Goal: Task Accomplishment & Management: Manage account settings

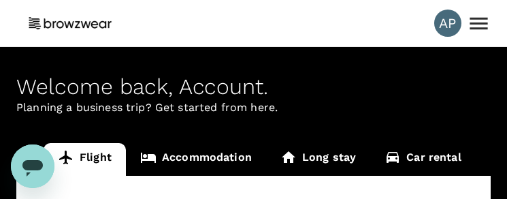
type input "Kuala Lumpur Intl ([GEOGRAPHIC_DATA])"
type input "Singapore Changi (SIN)"
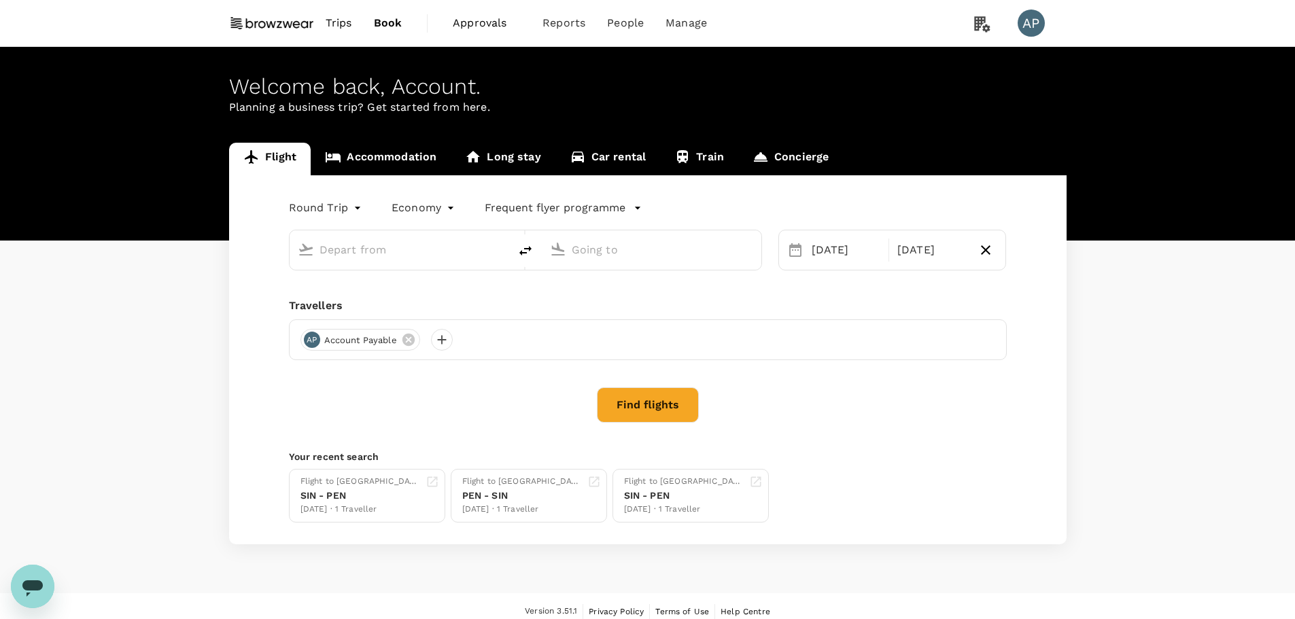
type input "Kuala Lumpur Intl ([GEOGRAPHIC_DATA])"
type input "Singapore Changi (SIN)"
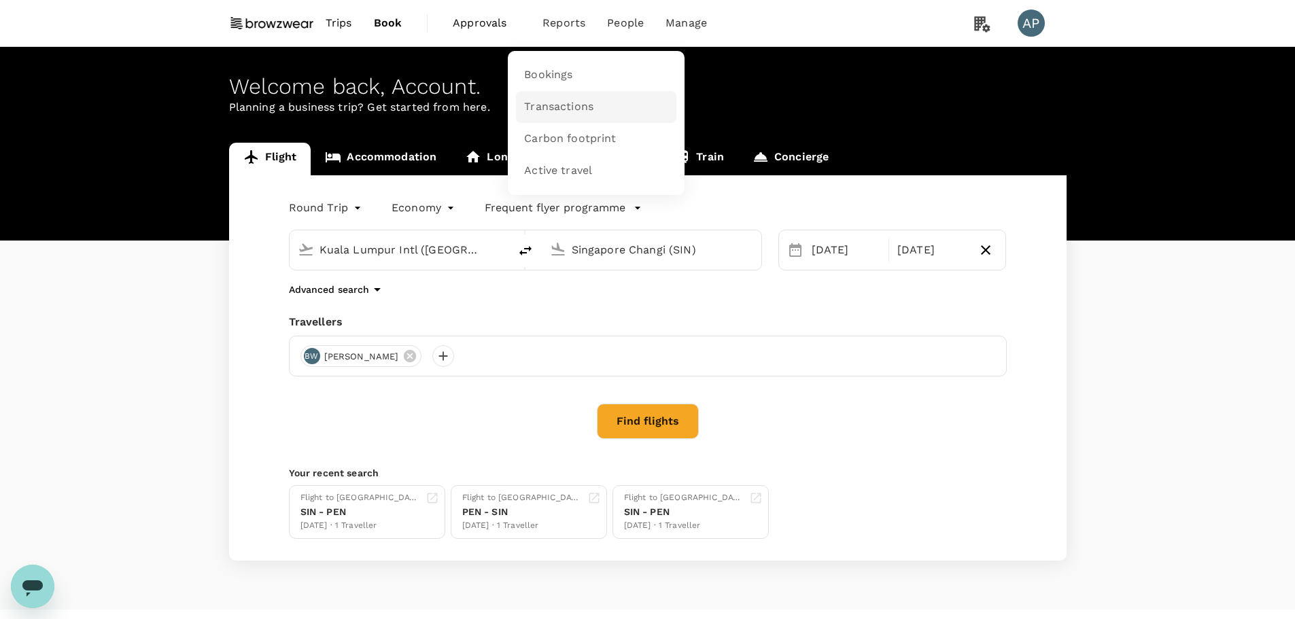
click at [602, 113] on link "Transactions" at bounding box center [596, 107] width 160 height 32
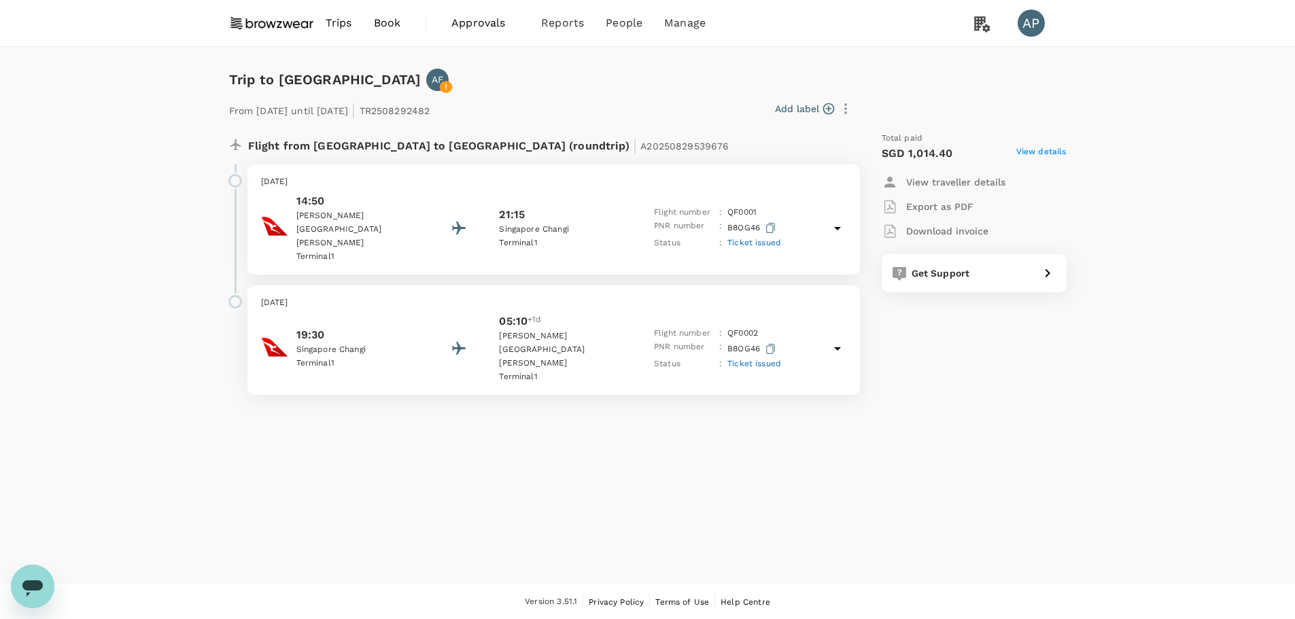
click at [838, 225] on icon at bounding box center [837, 228] width 16 height 16
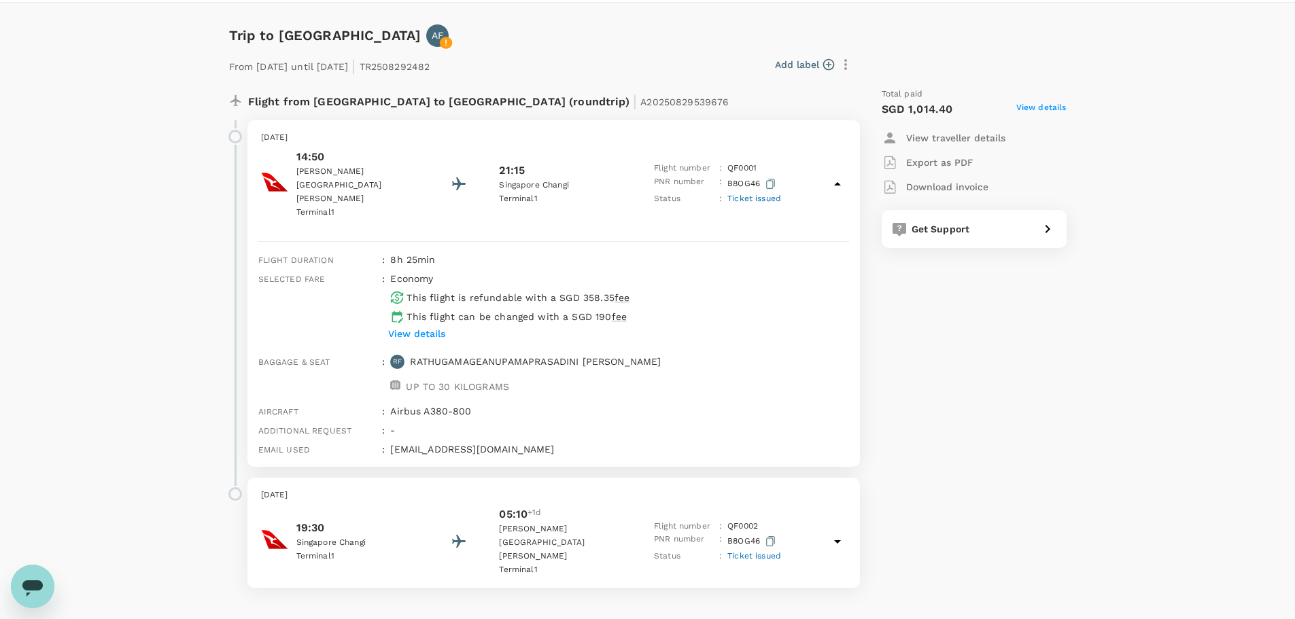
scroll to position [66, 0]
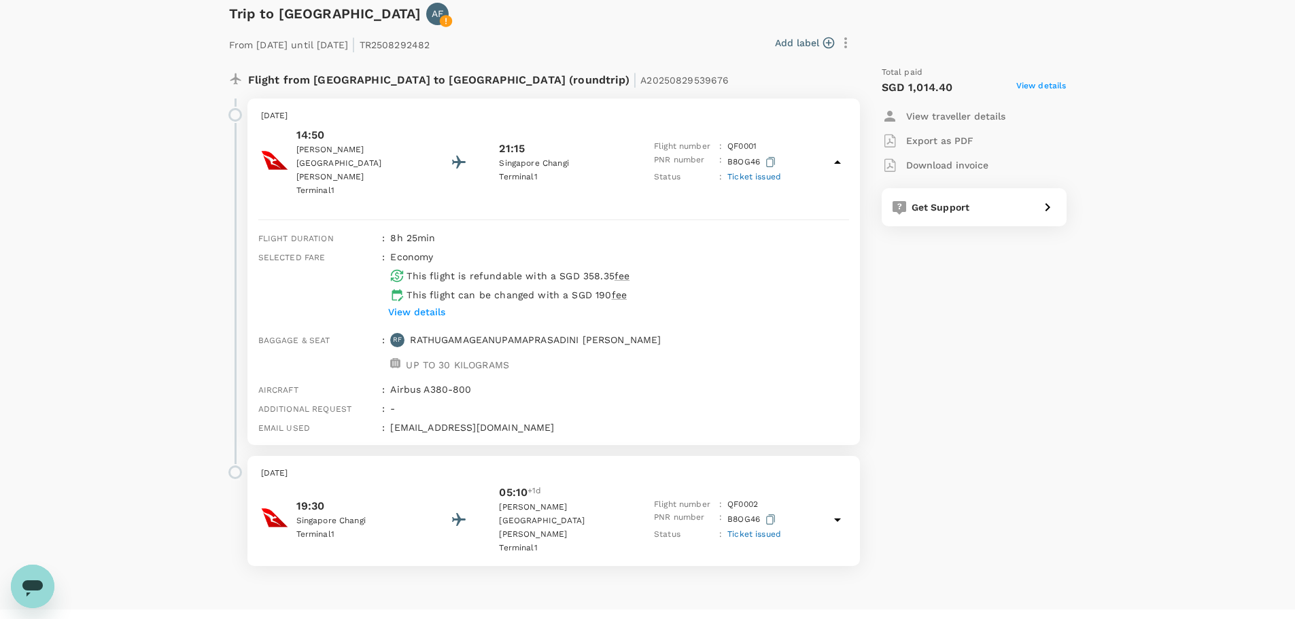
click at [428, 305] on p "View details" at bounding box center [416, 312] width 57 height 14
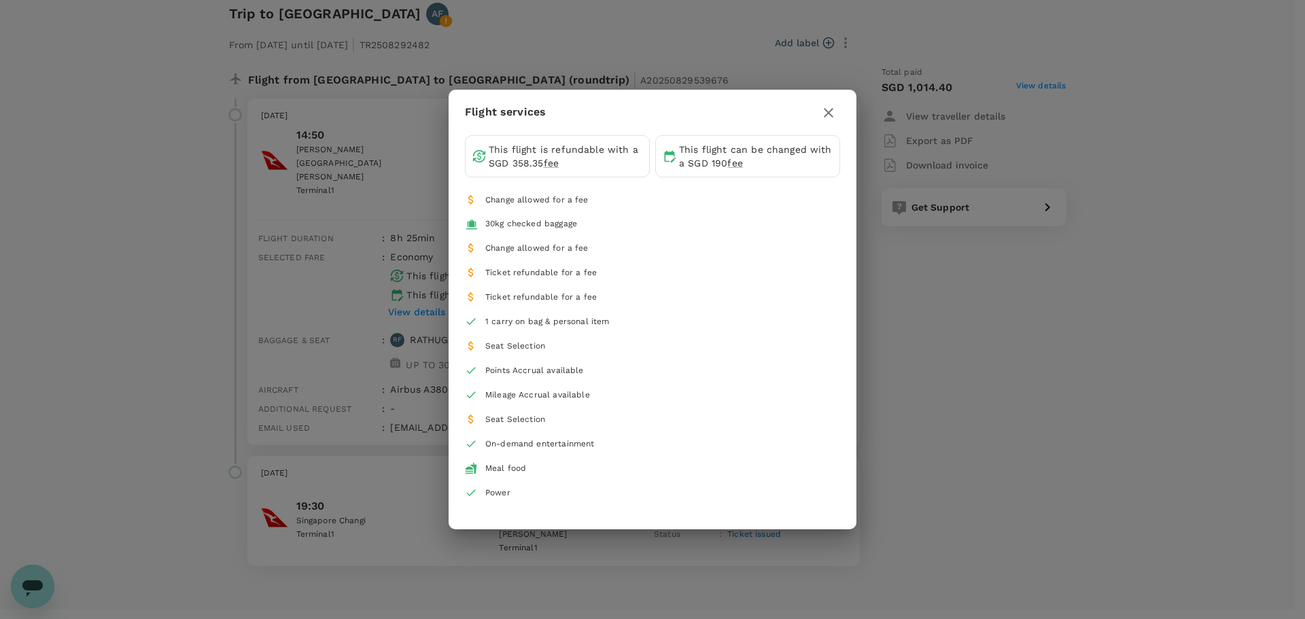
click at [826, 107] on icon "button" at bounding box center [829, 113] width 16 height 16
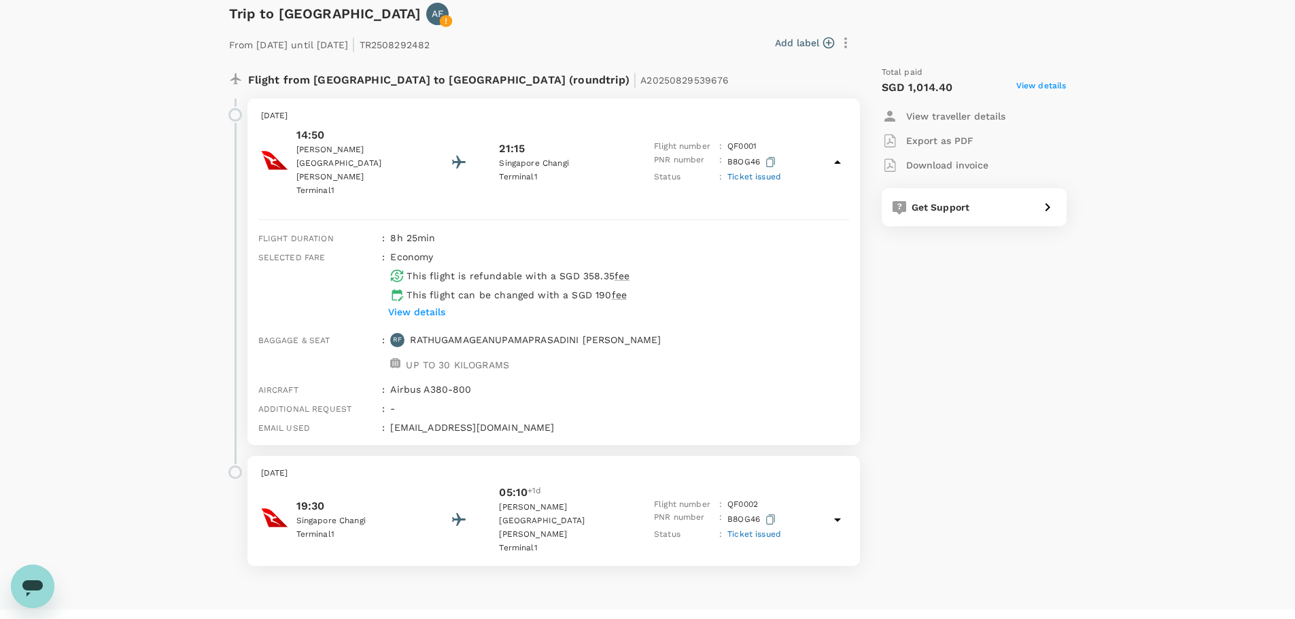
click at [1055, 80] on span "View details" at bounding box center [1041, 88] width 50 height 16
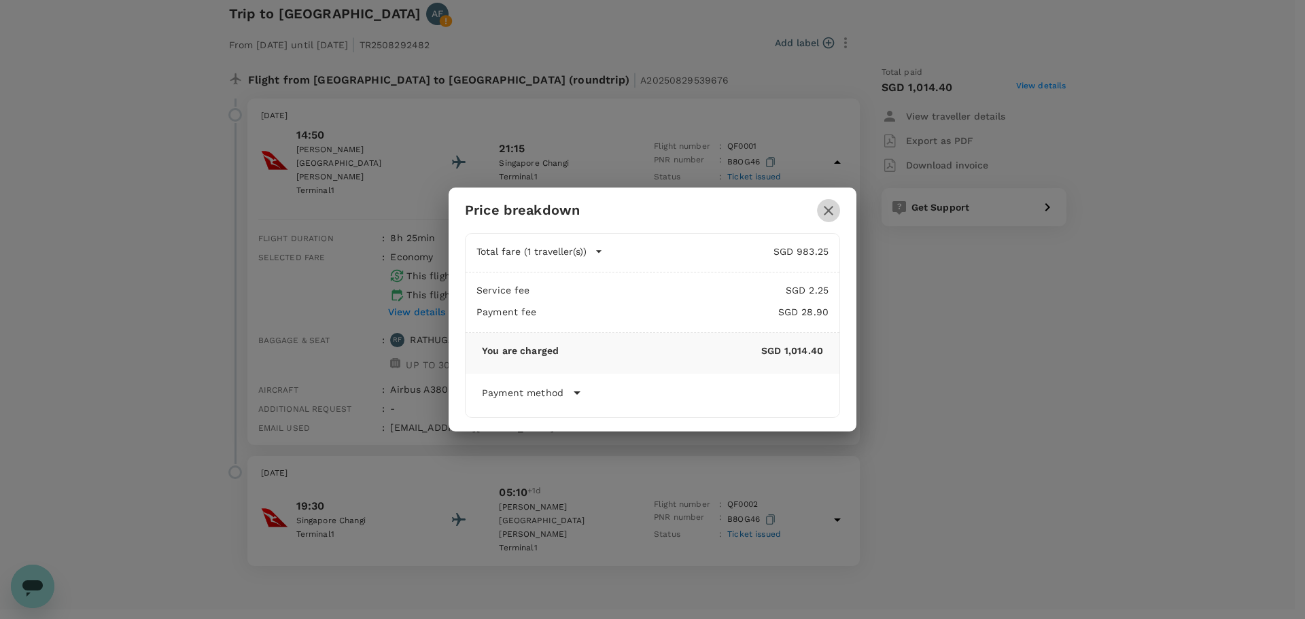
click at [831, 209] on icon "button" at bounding box center [829, 211] width 10 height 10
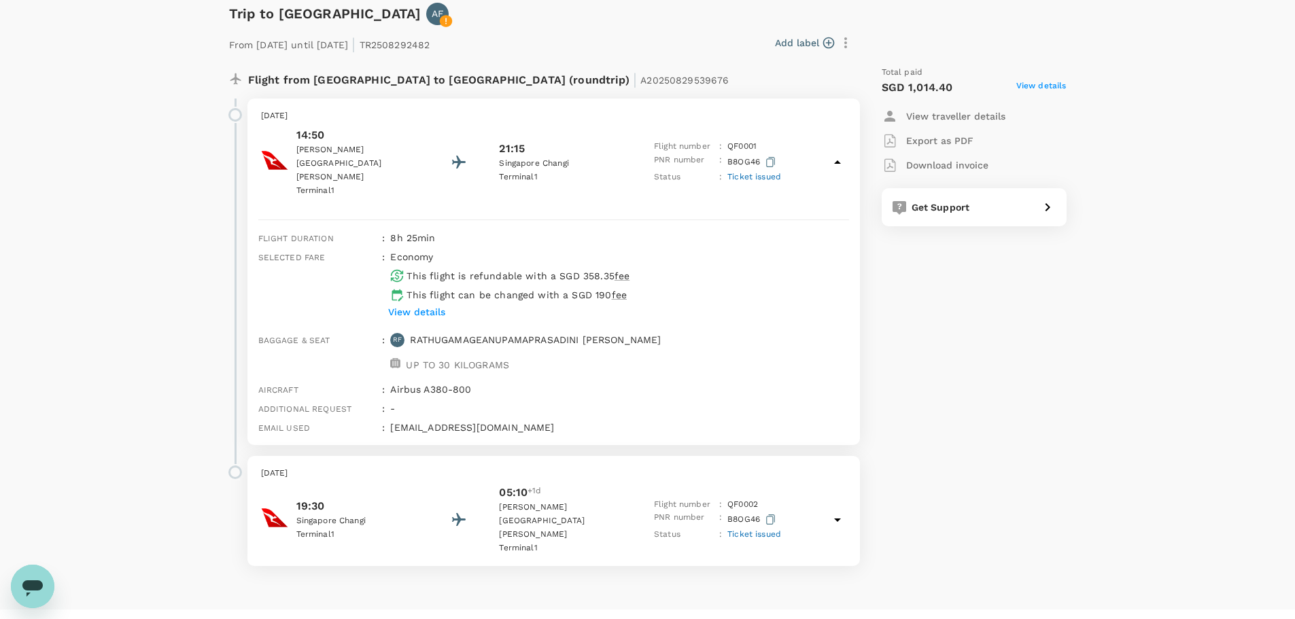
click at [832, 512] on icon at bounding box center [837, 520] width 16 height 16
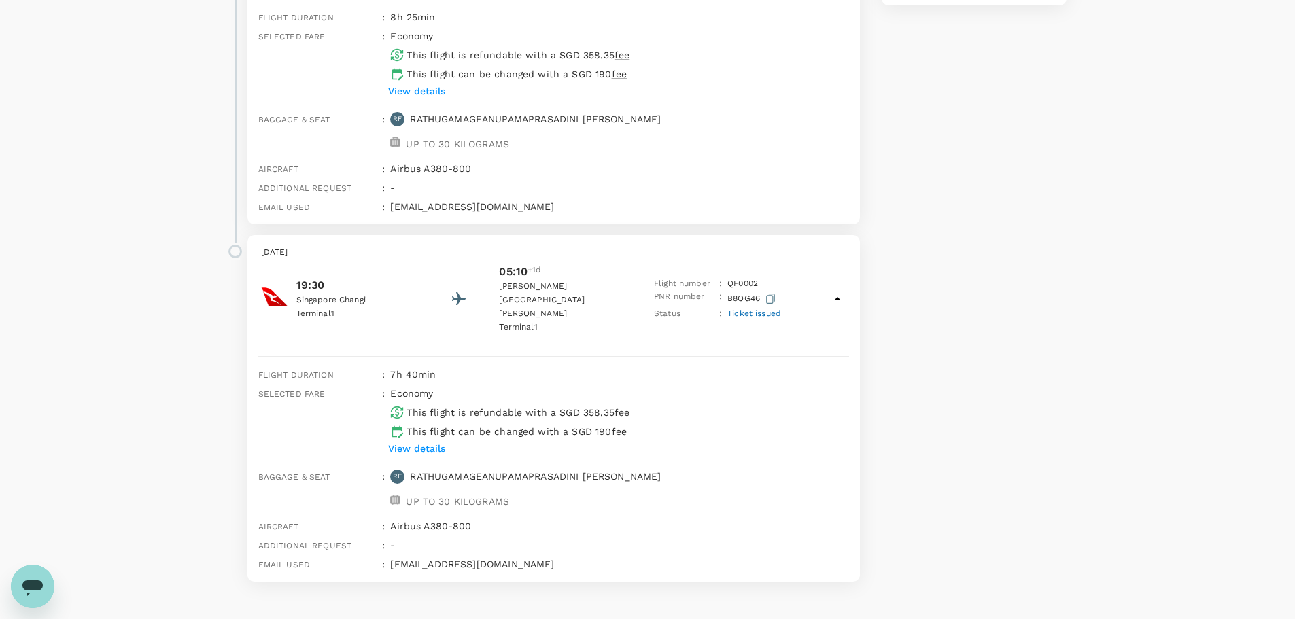
scroll to position [303, 0]
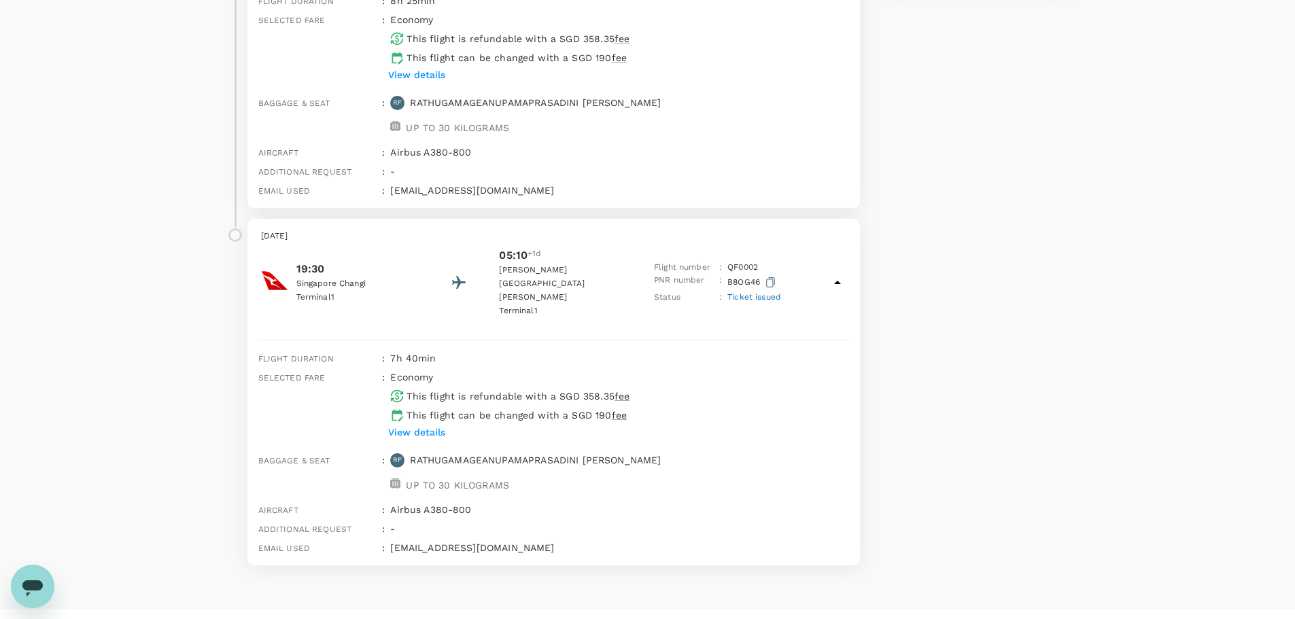
click at [755, 292] on span "Ticket issued" at bounding box center [754, 297] width 54 height 10
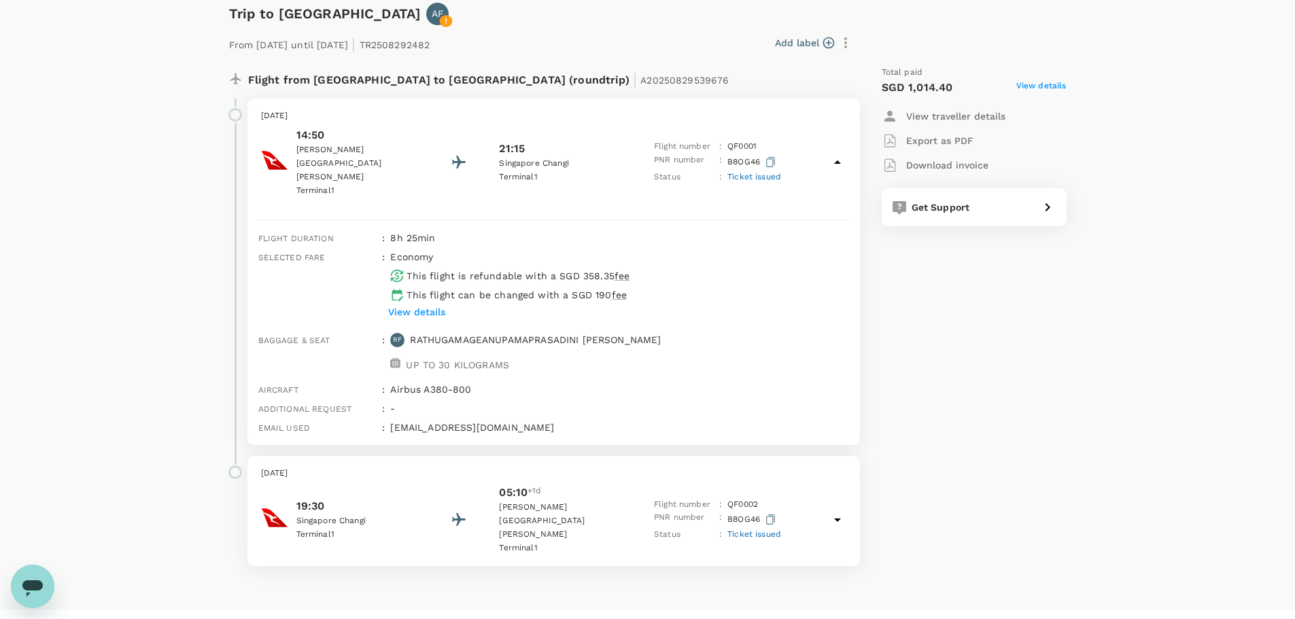
click at [833, 512] on icon at bounding box center [837, 520] width 16 height 16
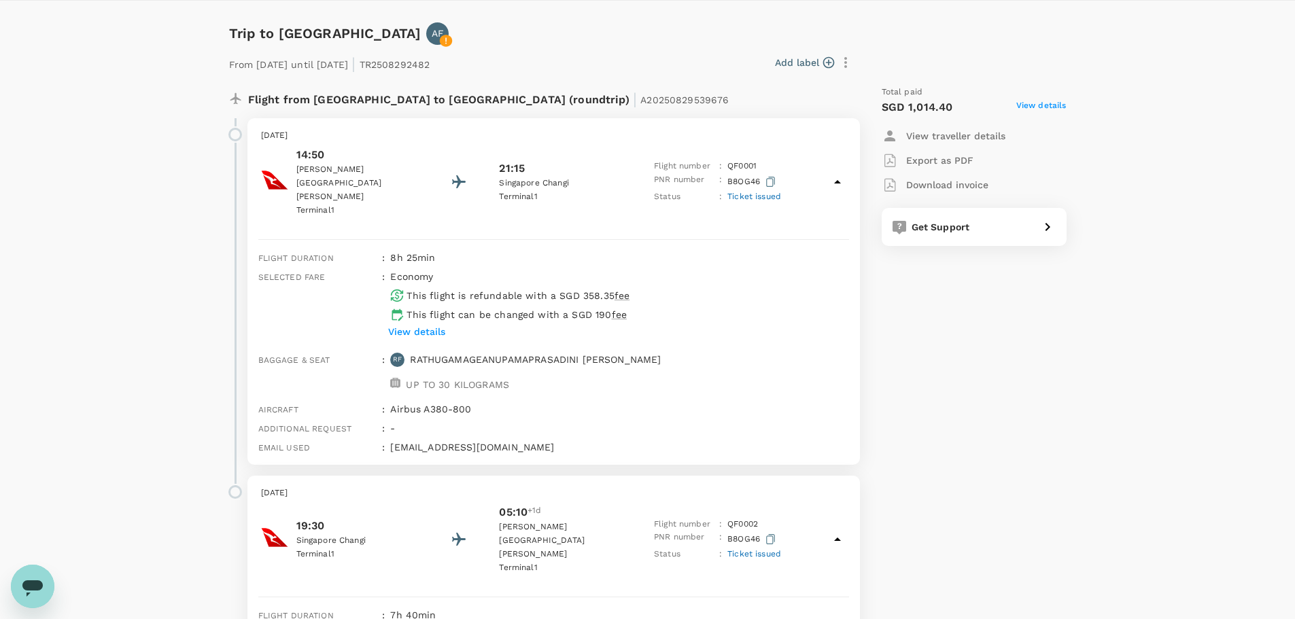
scroll to position [31, 0]
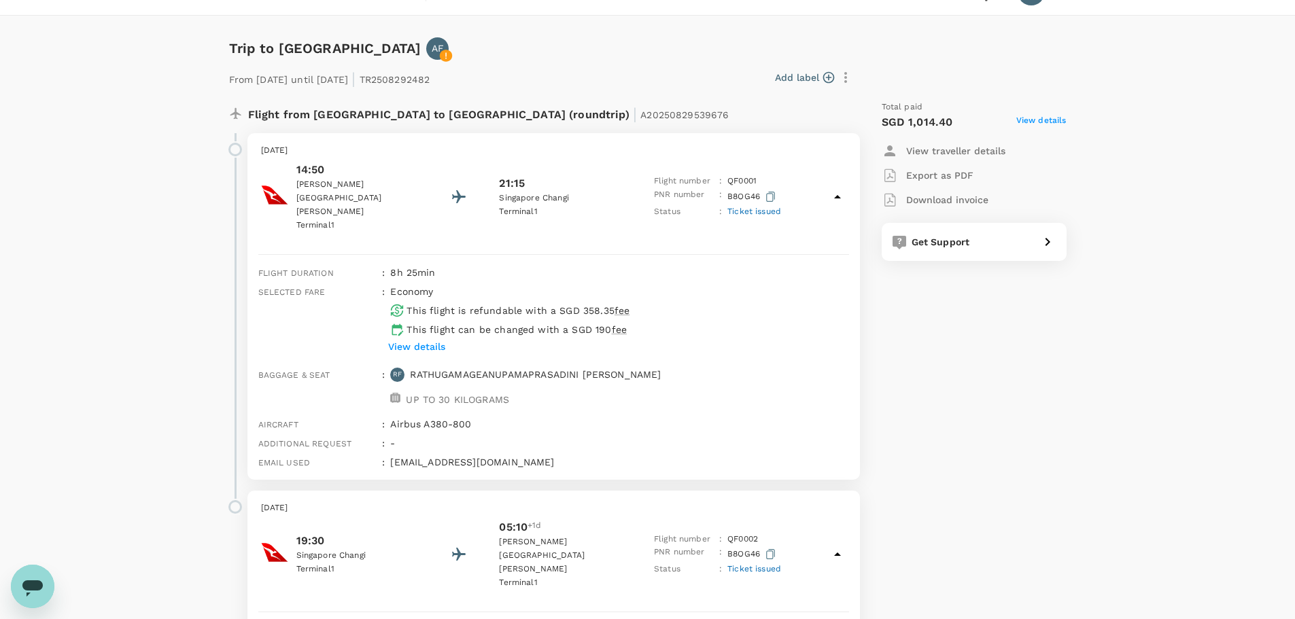
click at [313, 219] on p "Terminal 1" at bounding box center [357, 226] width 122 height 14
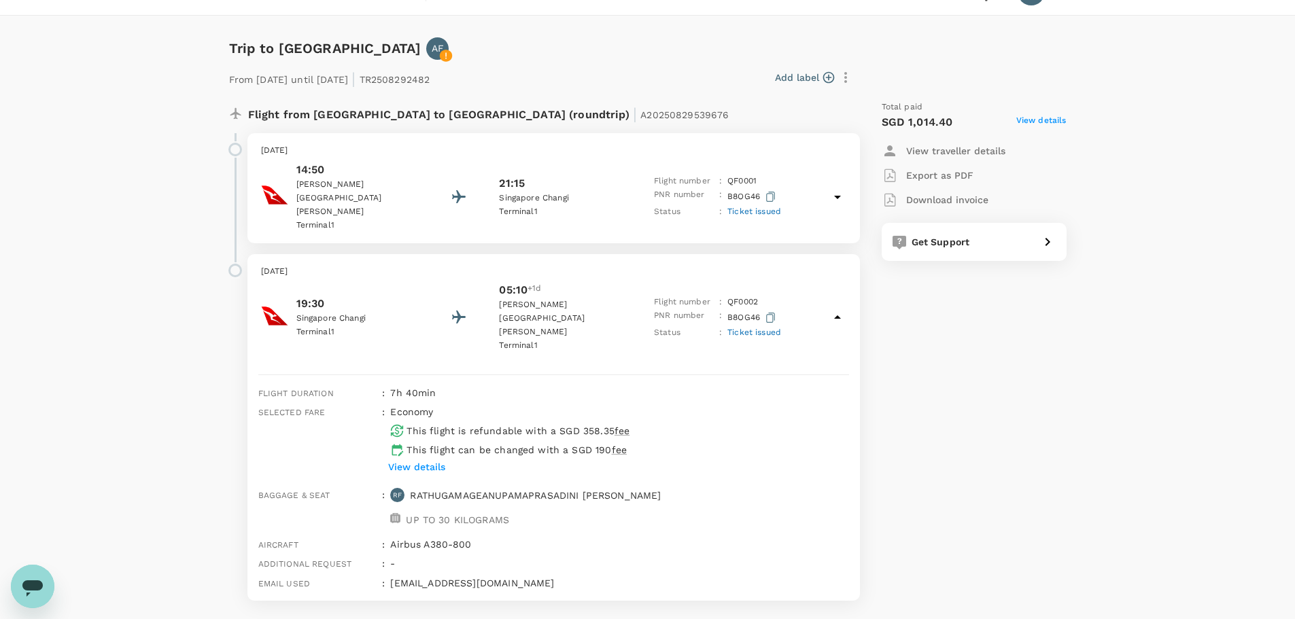
click at [611, 205] on p "Terminal 1" at bounding box center [560, 212] width 122 height 14
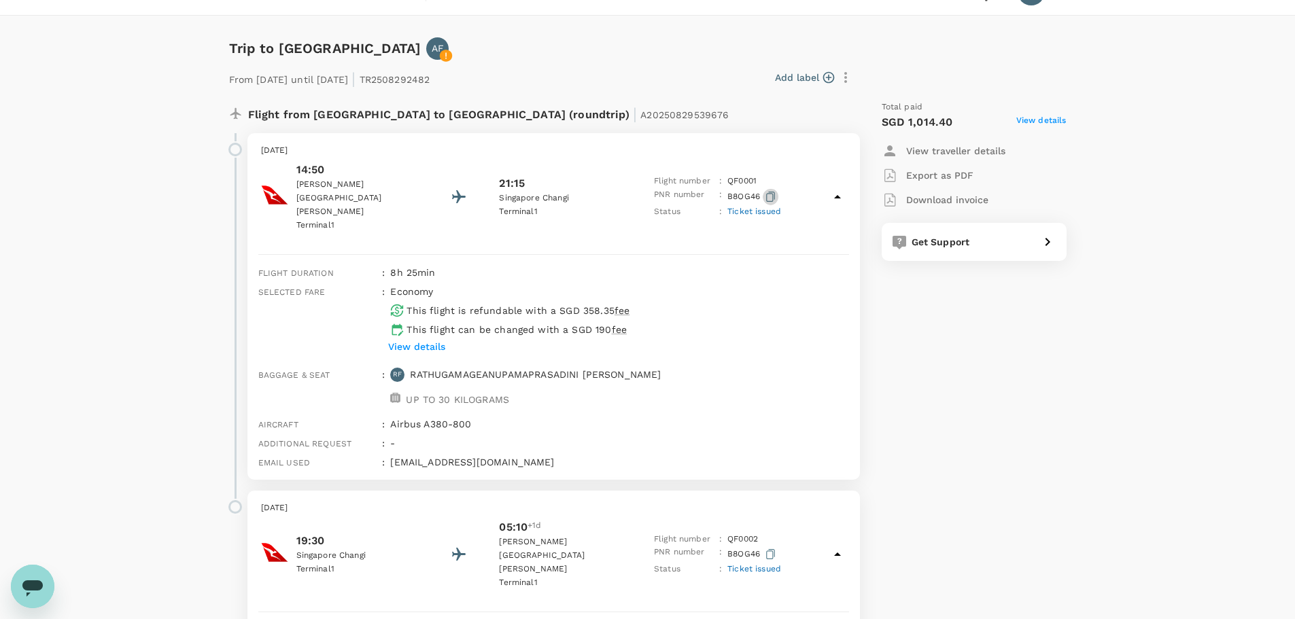
click at [768, 192] on icon "button" at bounding box center [770, 197] width 9 height 10
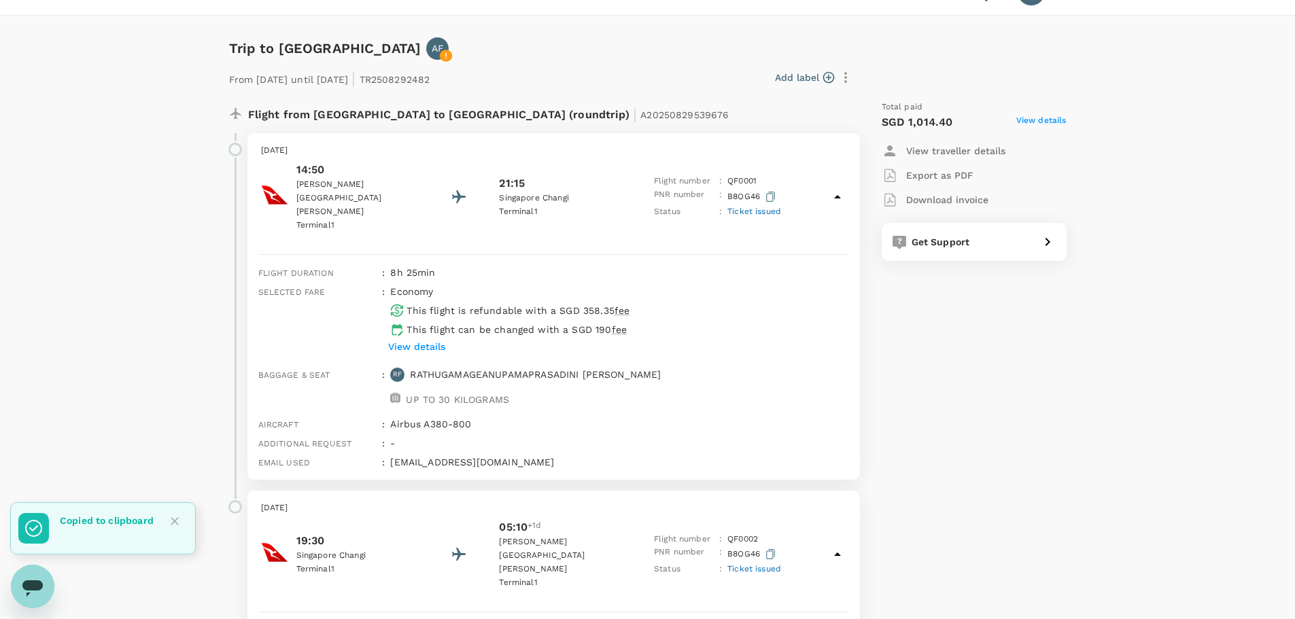
click at [948, 175] on p "Export as PDF" at bounding box center [939, 176] width 67 height 14
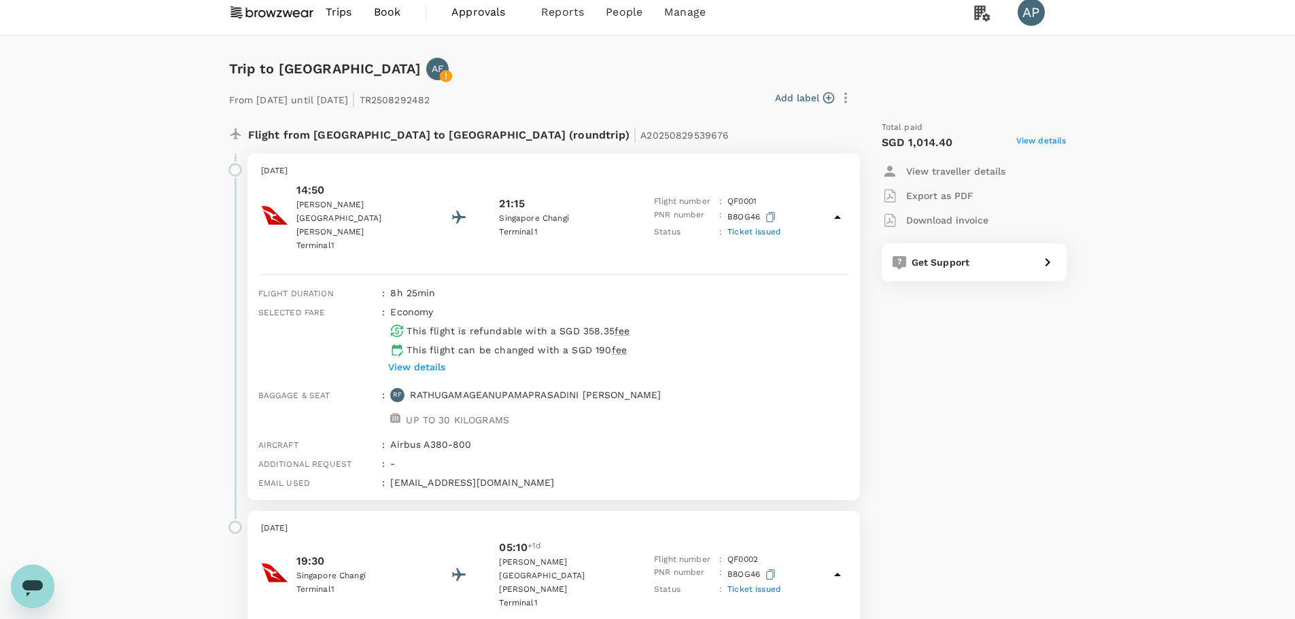
scroll to position [0, 0]
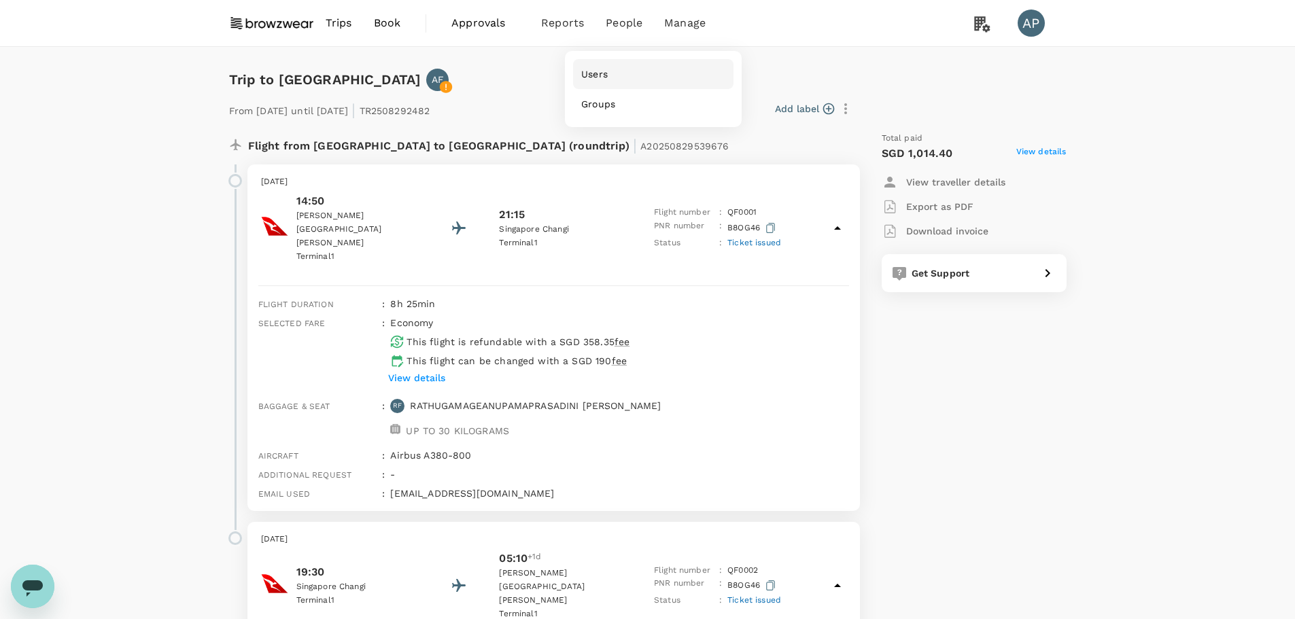
click at [613, 73] on link "Users" at bounding box center [653, 74] width 160 height 30
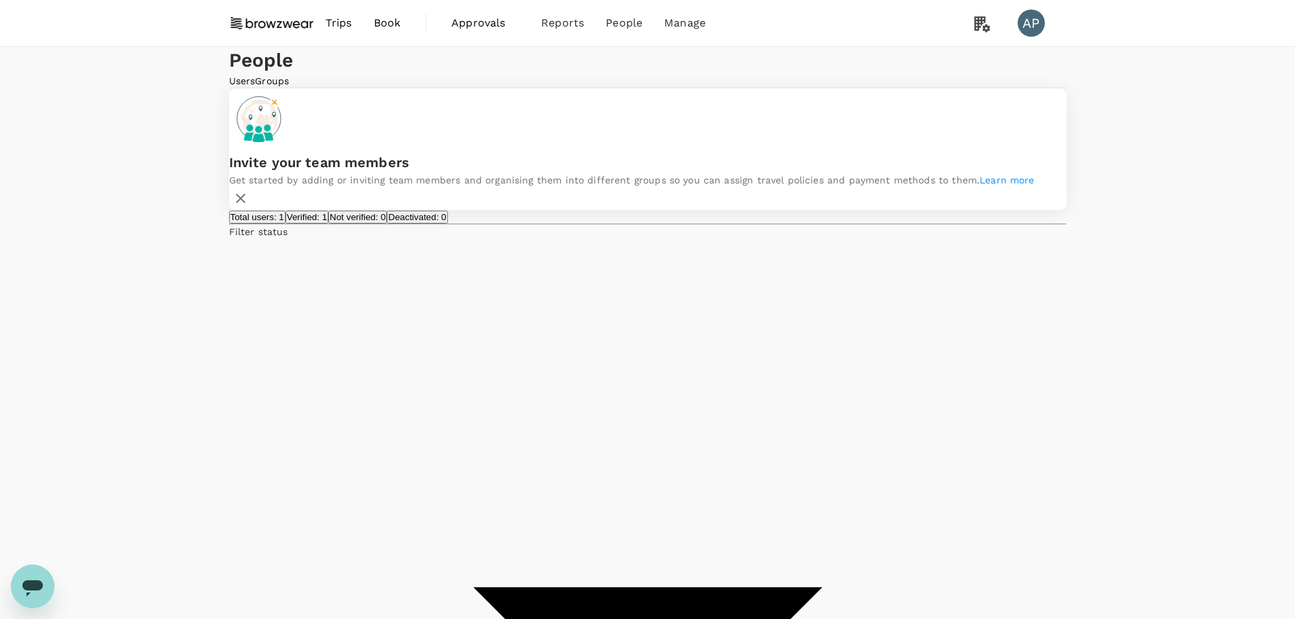
type input "Nur"
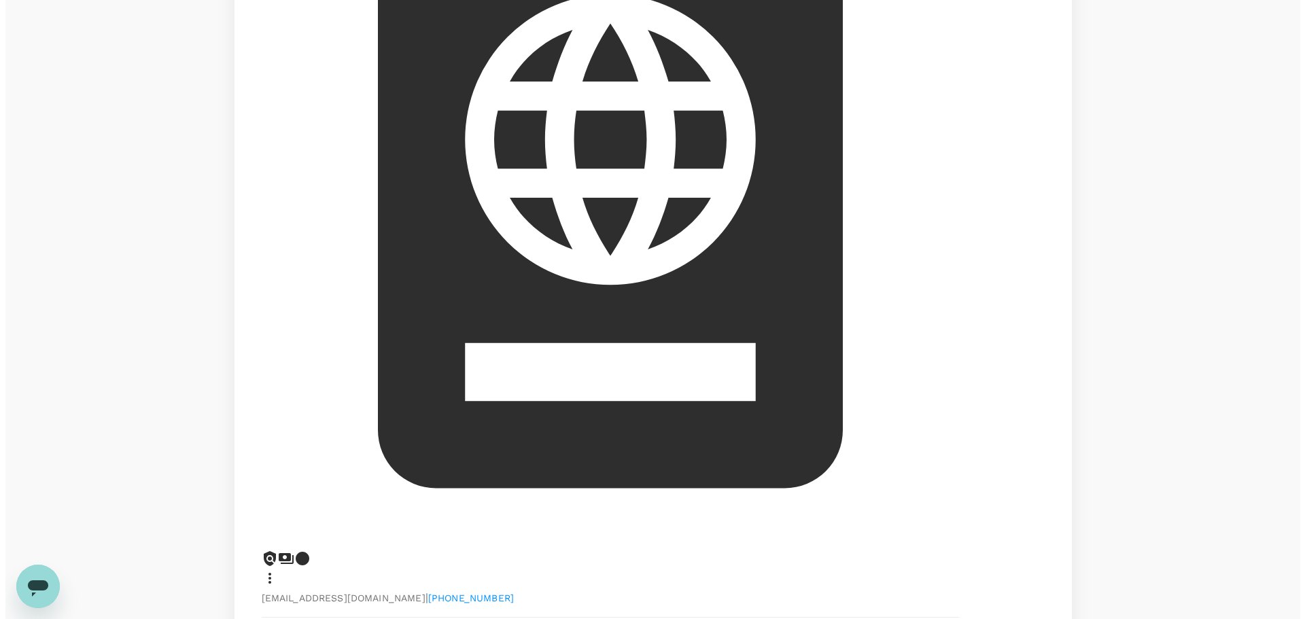
scroll to position [272, 0]
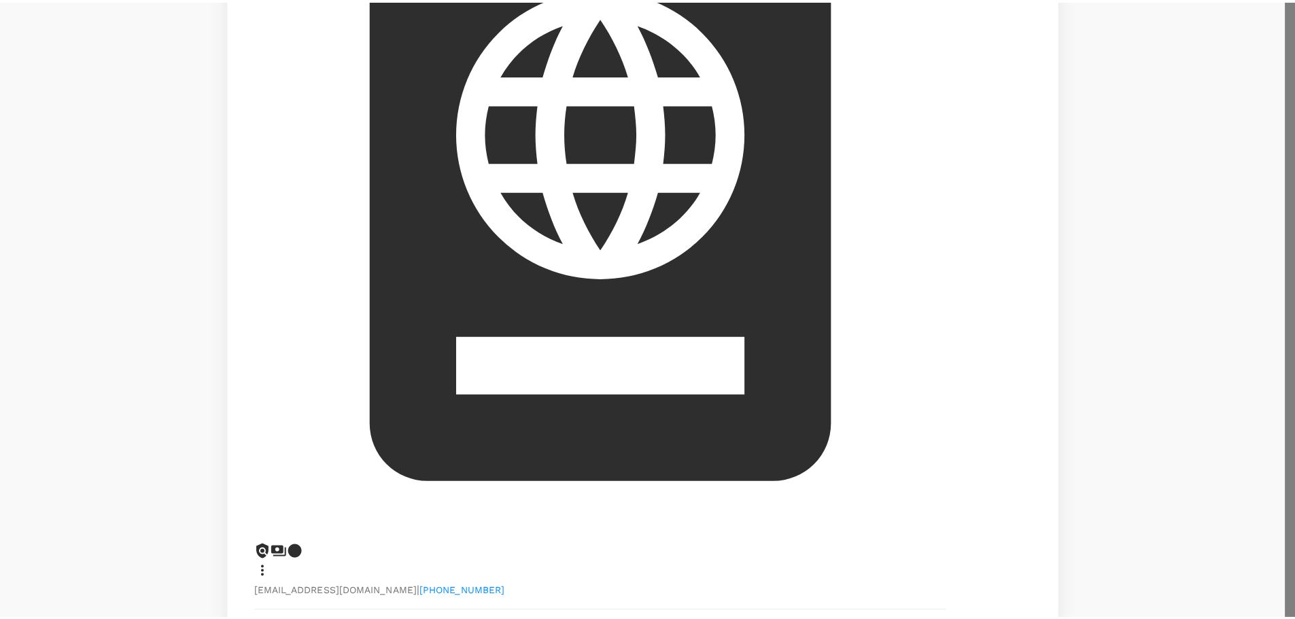
scroll to position [9, 0]
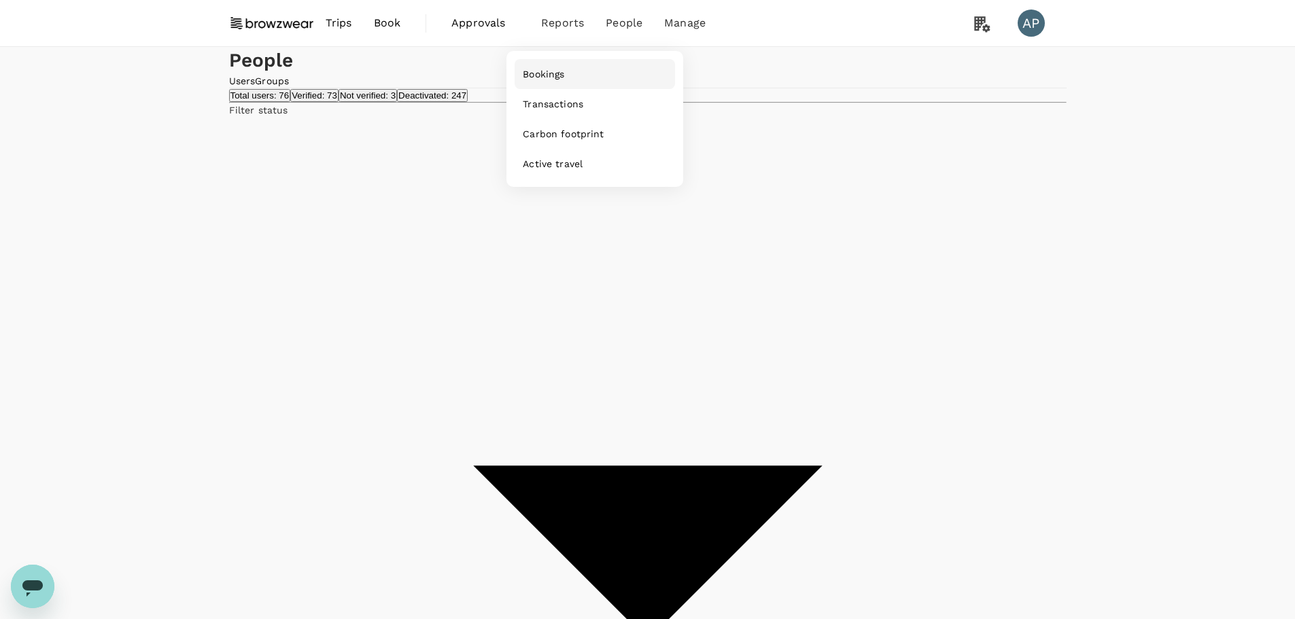
click at [562, 71] on span "Bookings" at bounding box center [543, 74] width 41 height 14
